Goal: Task Accomplishment & Management: Manage account settings

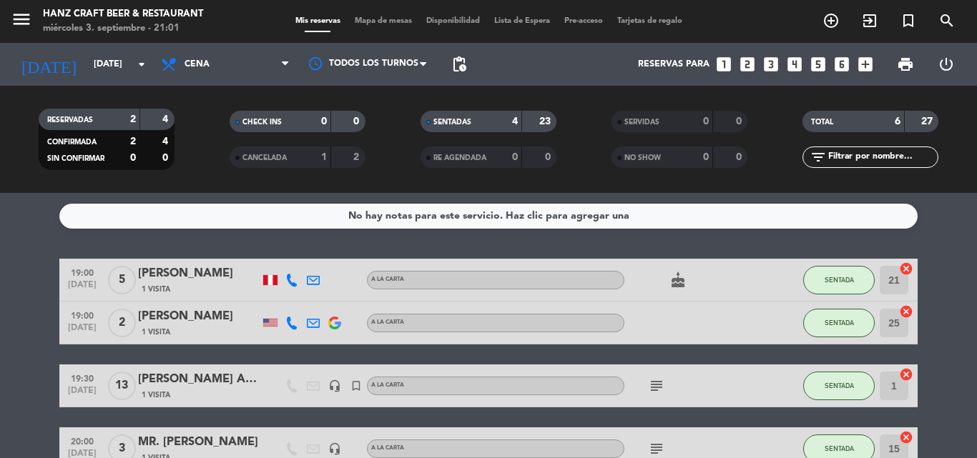
click at [1, 360] on bookings-row "19:00 [DATE] 5 [PERSON_NAME] 1 Visita A la carta cake SENTADA 21 cancel 19:00 […" at bounding box center [488, 418] width 977 height 318
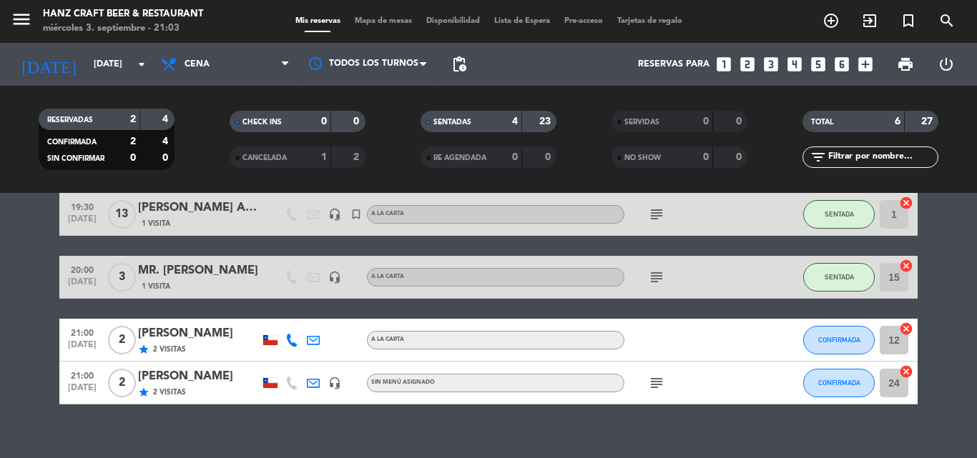
scroll to position [190, 0]
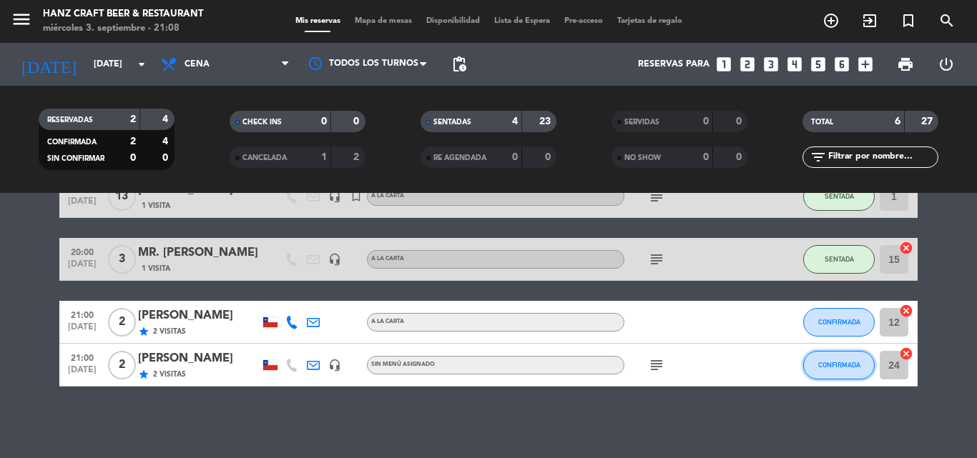
click at [852, 374] on button "CONFIRMADA" at bounding box center [839, 365] width 72 height 29
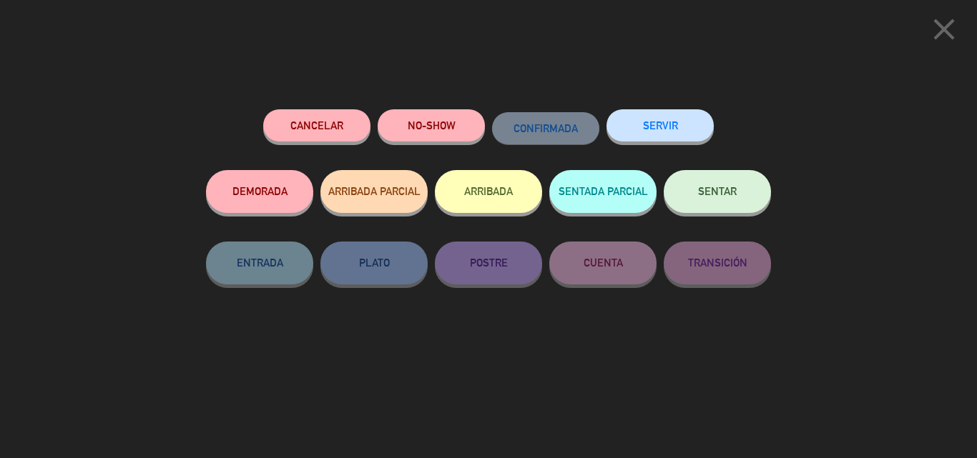
click at [715, 182] on button "SENTAR" at bounding box center [717, 191] width 107 height 43
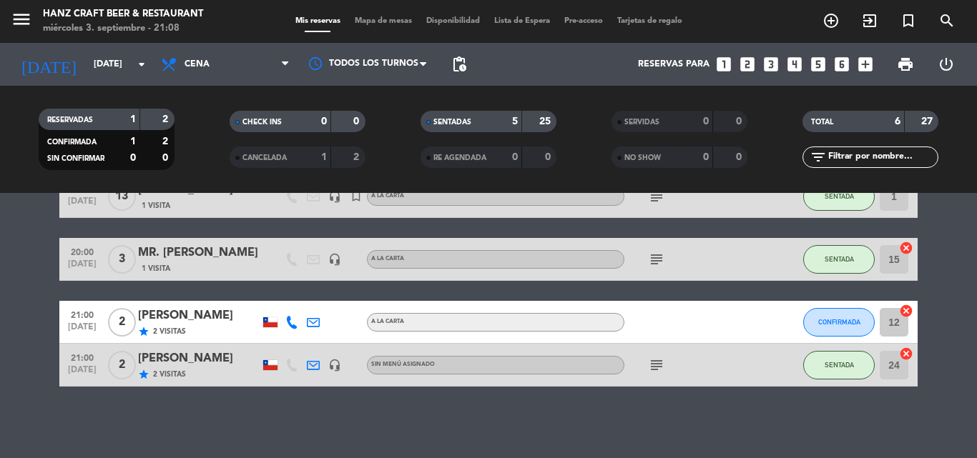
click at [952, 343] on bookings-row "19:00 [DATE] 5 [PERSON_NAME] 1 Visita A la carta cake SENTADA 21 cancel 19:00 […" at bounding box center [488, 228] width 977 height 318
click at [0, 263] on bookings-row "19:00 [DATE] 5 [PERSON_NAME] 1 Visita A la carta cake SENTADA 21 cancel 19:00 […" at bounding box center [488, 228] width 977 height 318
click at [833, 330] on button "CONFIRMADA" at bounding box center [839, 322] width 72 height 29
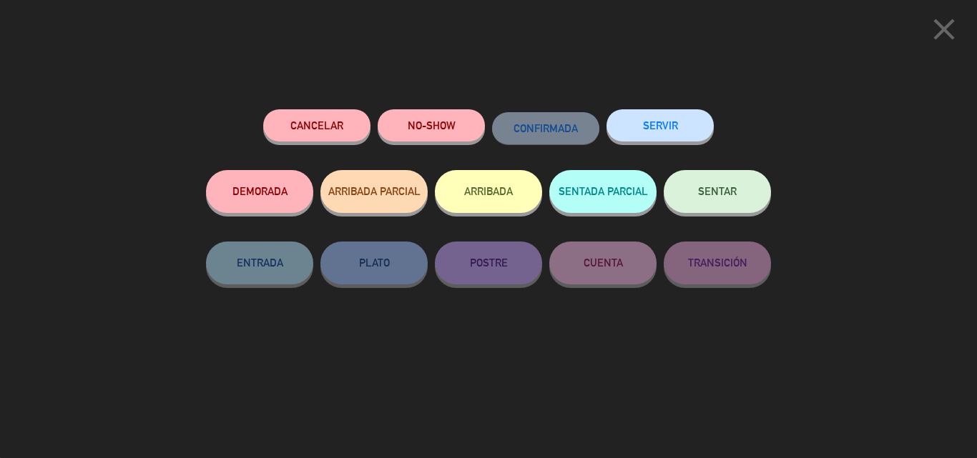
click at [431, 135] on button "NO-SHOW" at bounding box center [431, 125] width 107 height 32
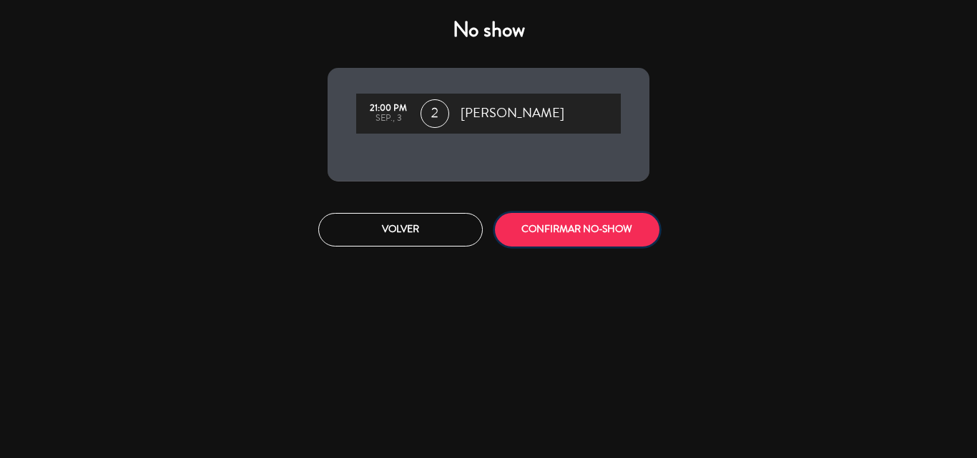
click at [559, 233] on button "CONFIRMAR NO-SHOW" at bounding box center [577, 230] width 164 height 34
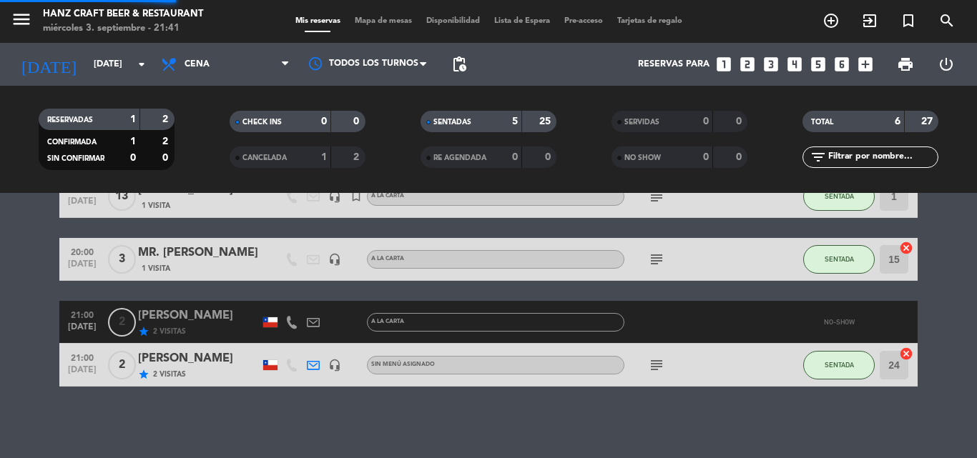
scroll to position [147, 0]
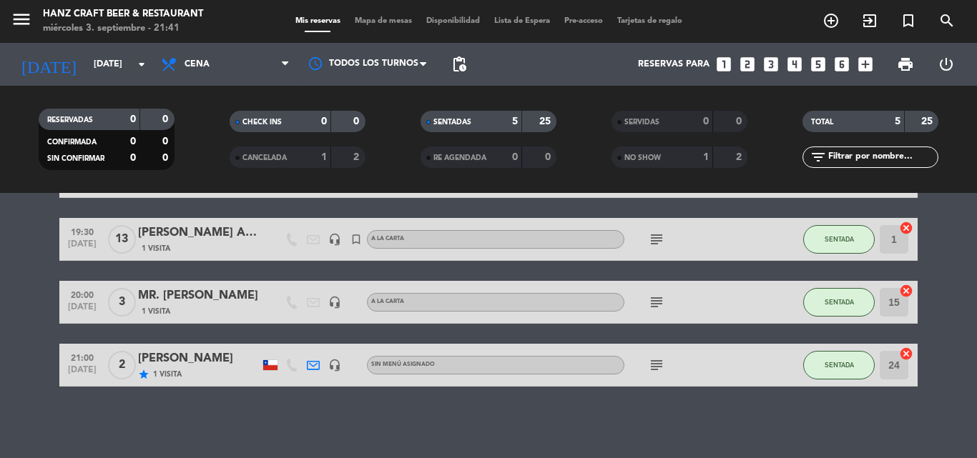
click at [933, 327] on bookings-row "19:00 [DATE] 5 [PERSON_NAME] 1 Visita A la carta cake SENTADA 21 cancel 19:00 […" at bounding box center [488, 249] width 977 height 275
click at [651, 371] on icon "subject" at bounding box center [656, 365] width 17 height 17
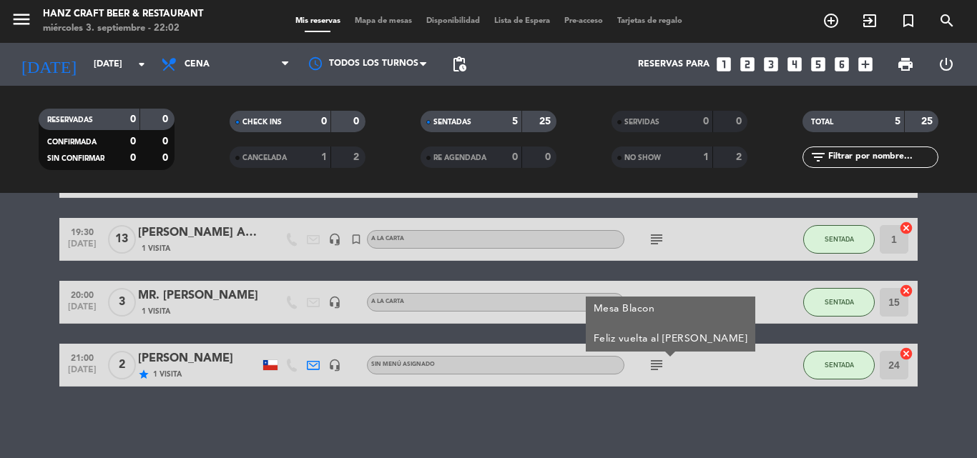
click at [656, 387] on div "No hay notas para este servicio. Haz clic para agregar una 19:00 [DATE] 5 [PERS…" at bounding box center [488, 325] width 977 height 265
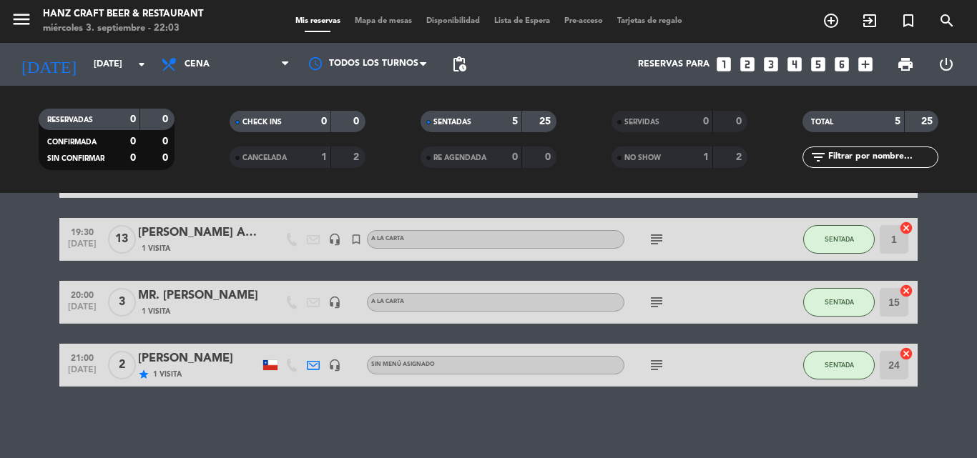
click at [656, 368] on icon "subject" at bounding box center [656, 365] width 17 height 17
